Goal: Information Seeking & Learning: Find specific fact

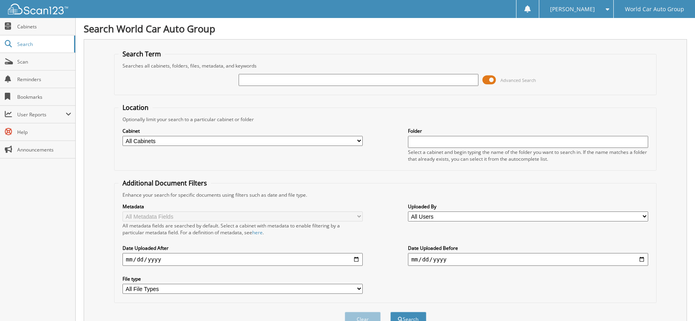
click at [389, 84] on input "text" at bounding box center [359, 80] width 240 height 12
type input "054158"
click at [390, 312] on button "Search" at bounding box center [408, 319] width 36 height 15
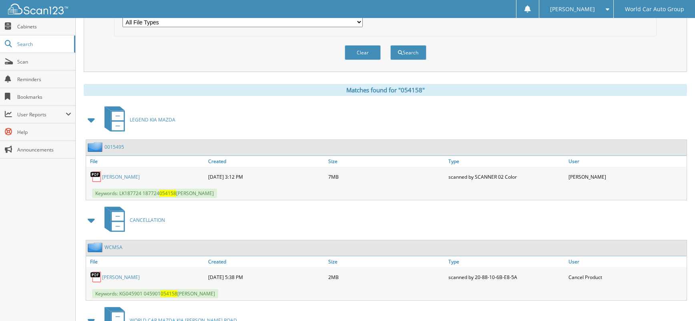
scroll to position [373, 0]
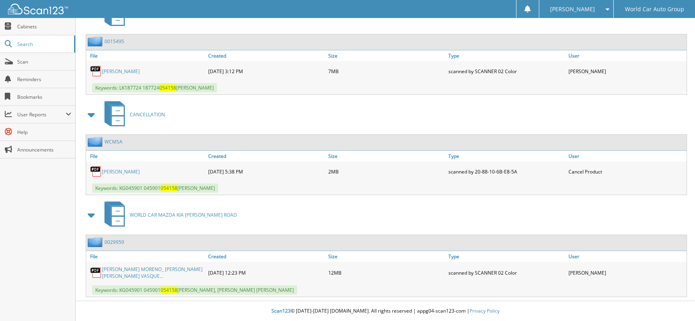
click at [138, 173] on link "[PERSON_NAME]" at bounding box center [121, 171] width 38 height 7
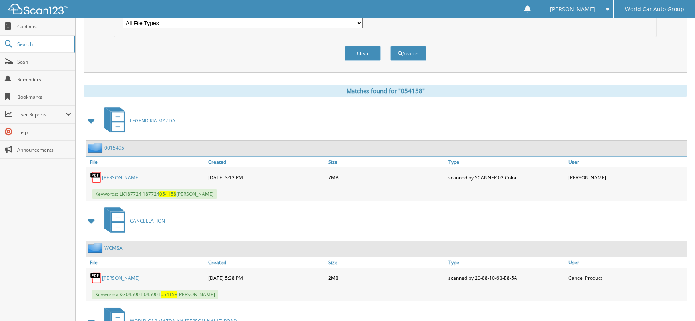
scroll to position [0, 0]
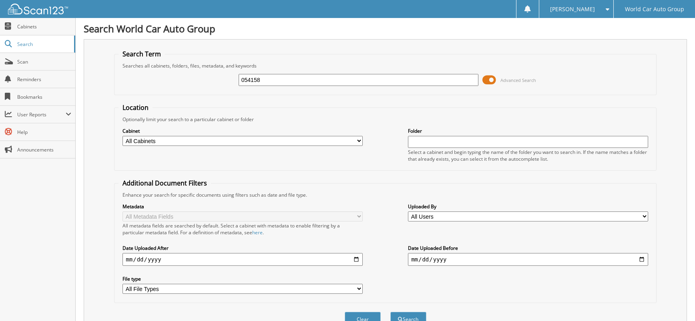
click at [345, 80] on input "054158" at bounding box center [359, 80] width 240 height 12
type input "1"
type input "066252"
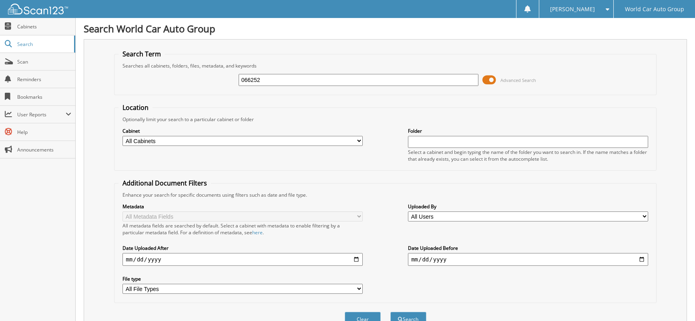
click at [390, 312] on button "Search" at bounding box center [408, 319] width 36 height 15
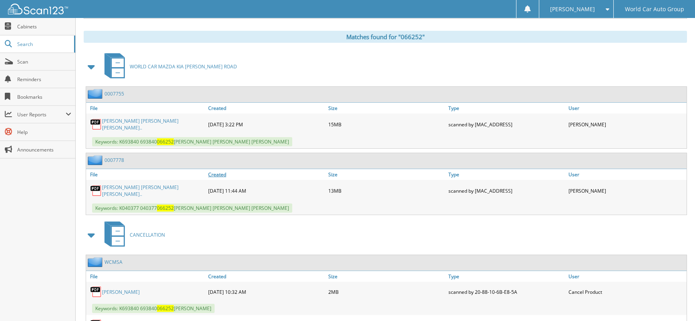
scroll to position [369, 0]
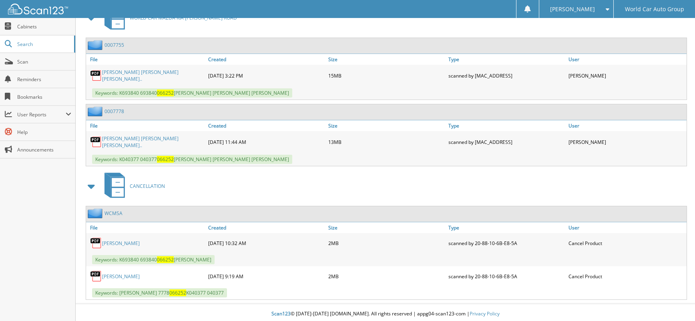
click at [125, 276] on link "[PERSON_NAME]" at bounding box center [121, 276] width 38 height 7
click at [129, 240] on link "[PERSON_NAME]" at bounding box center [121, 243] width 38 height 7
